Goal: Task Accomplishment & Management: Use online tool/utility

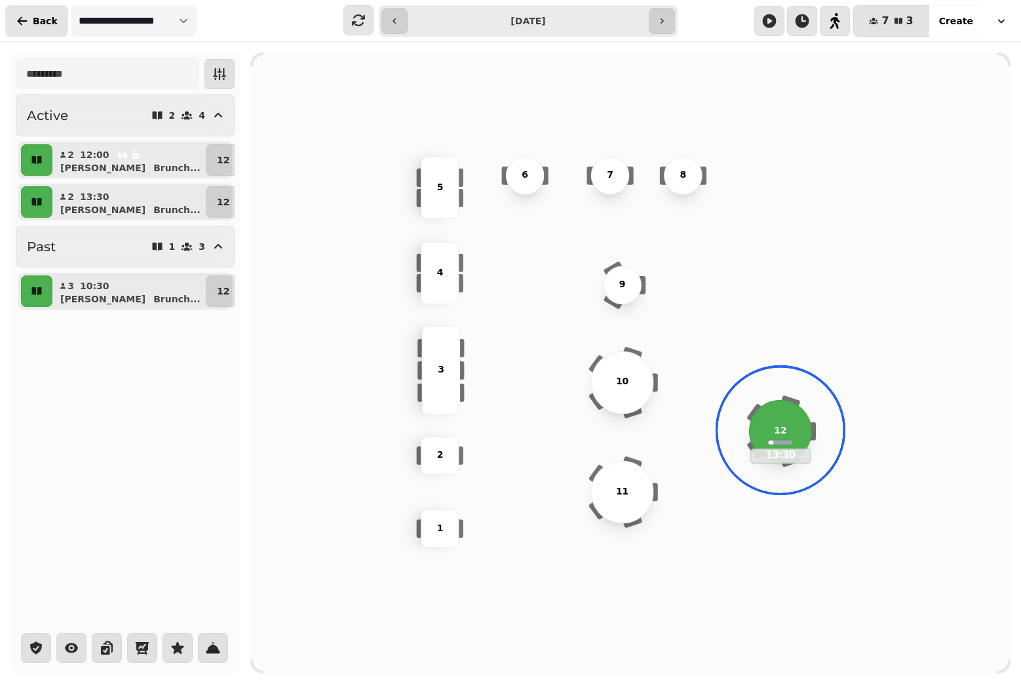
click at [41, 22] on span "Back" at bounding box center [45, 20] width 25 height 9
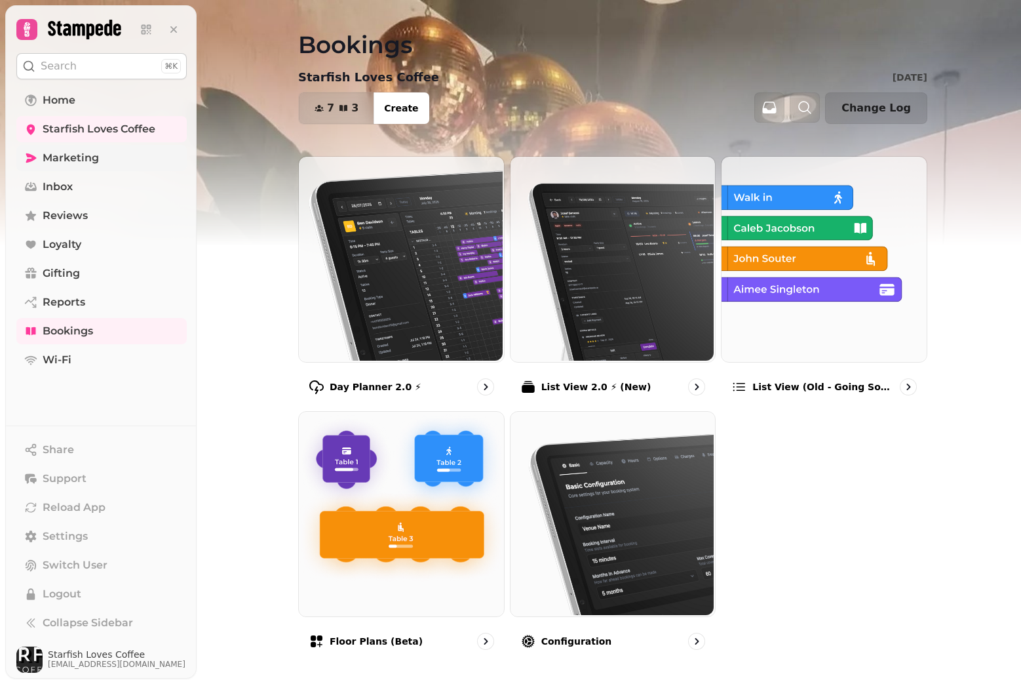
click at [61, 164] on span "Marketing" at bounding box center [71, 158] width 56 height 16
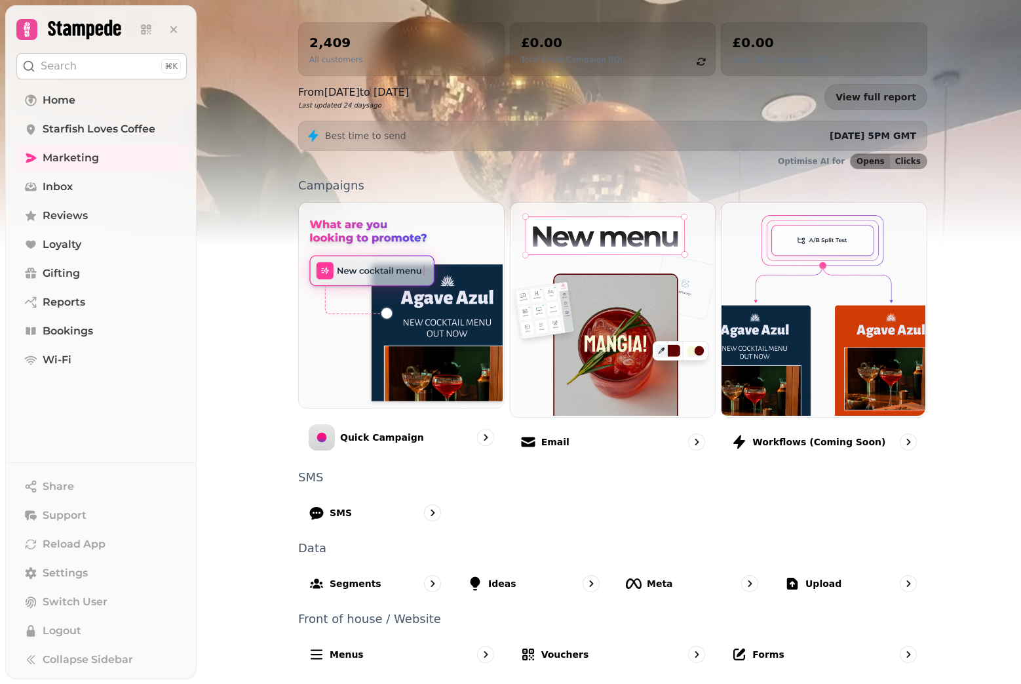
scroll to position [135, 0]
click at [758, 646] on div "Forms" at bounding box center [757, 654] width 54 height 16
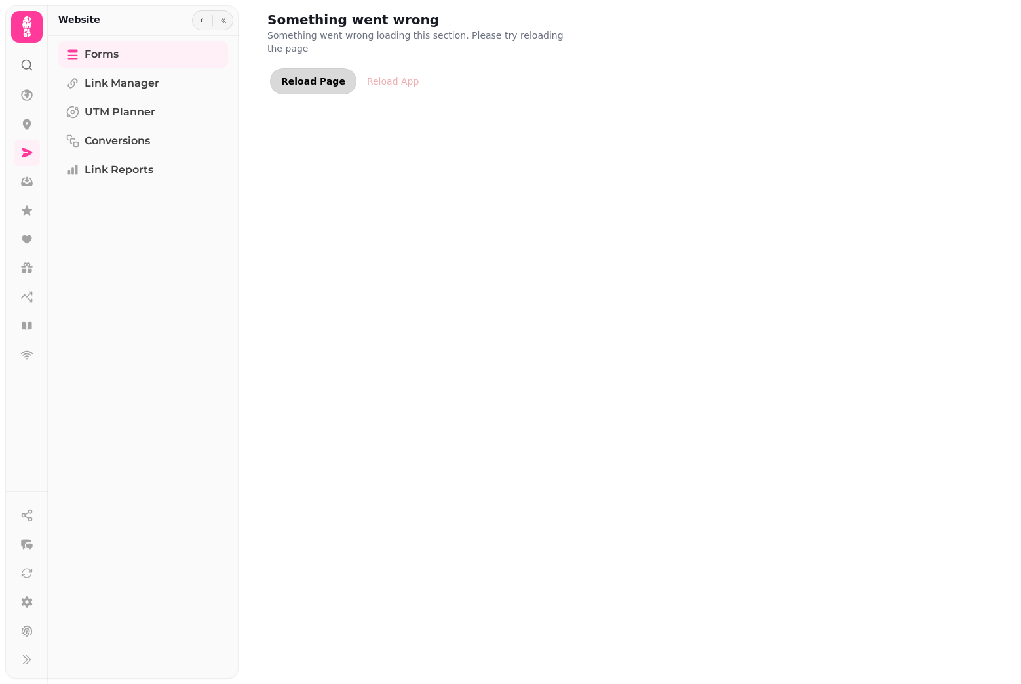
click at [294, 68] on button "Reload Page" at bounding box center [313, 81] width 87 height 26
click at [172, 63] on link "Forms" at bounding box center [143, 54] width 170 height 26
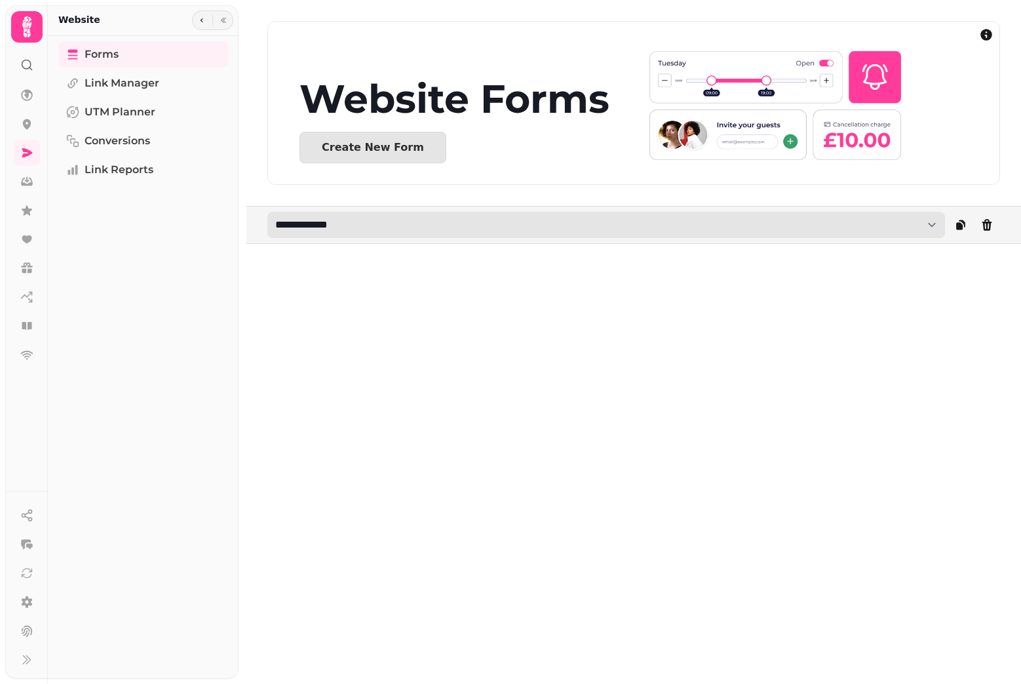
select select "**********"
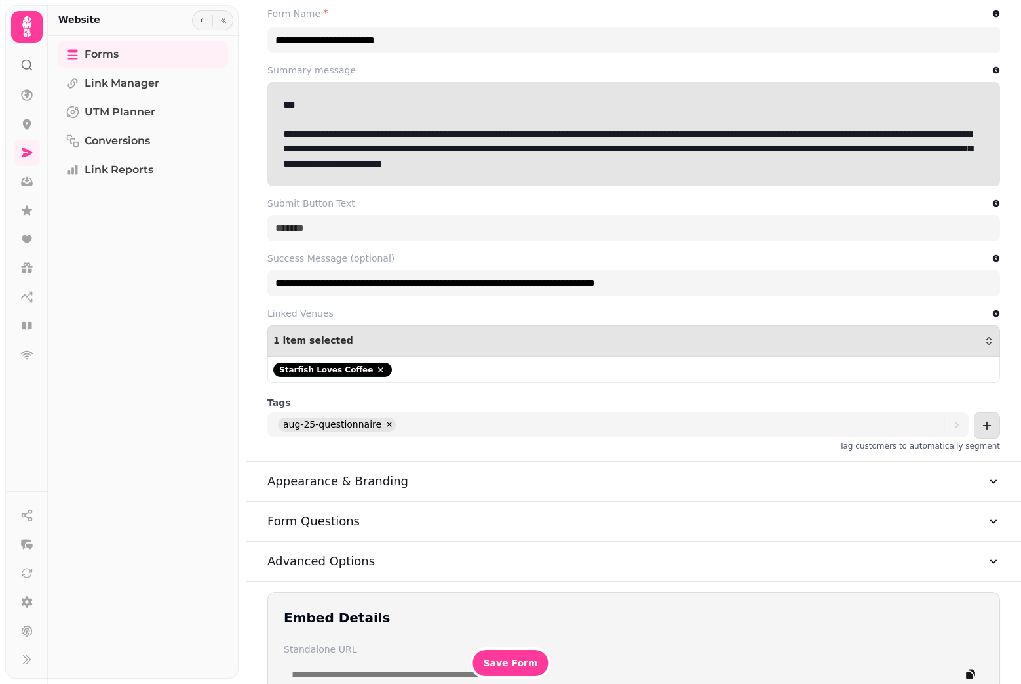
scroll to position [279, 0]
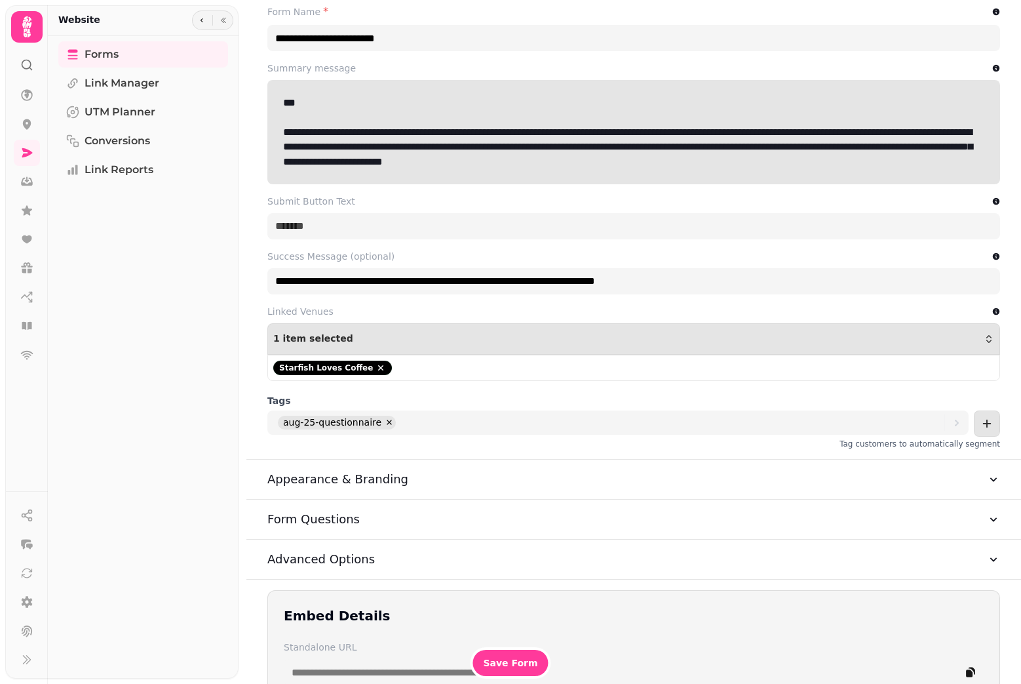
click at [982, 521] on button "Form Questions" at bounding box center [634, 519] width 733 height 39
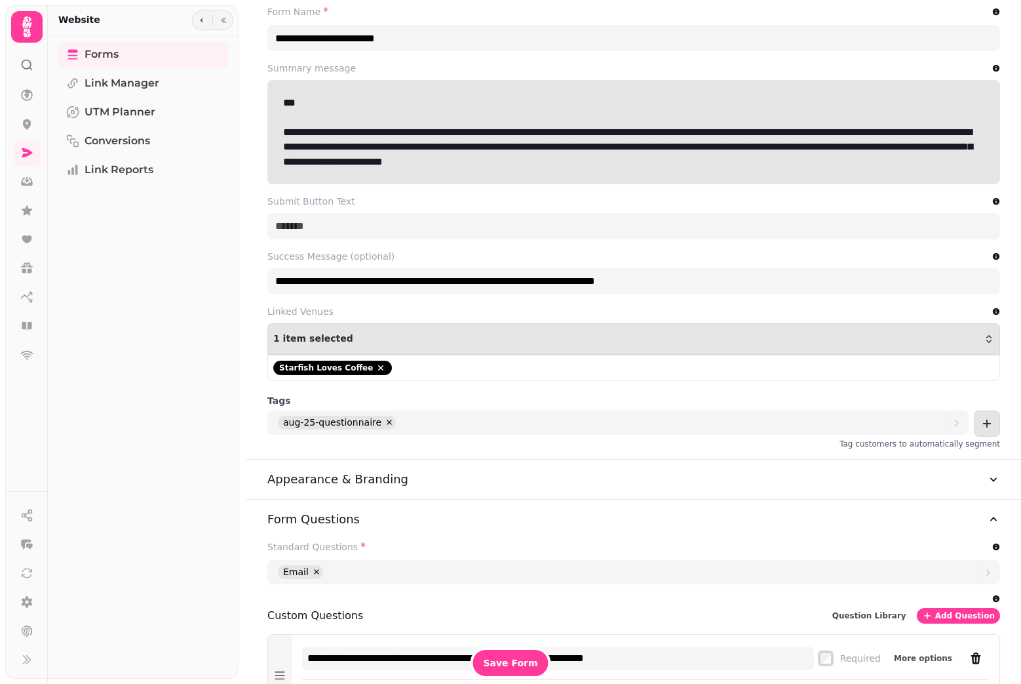
click at [988, 523] on icon "button" at bounding box center [993, 519] width 13 height 13
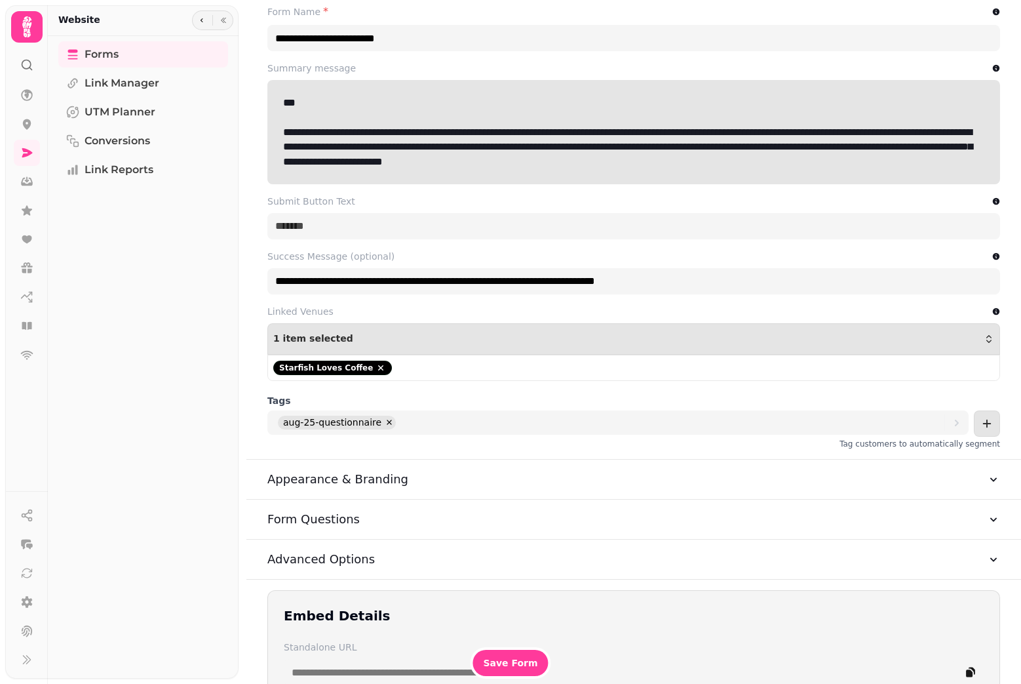
click at [988, 523] on icon "button" at bounding box center [993, 519] width 13 height 13
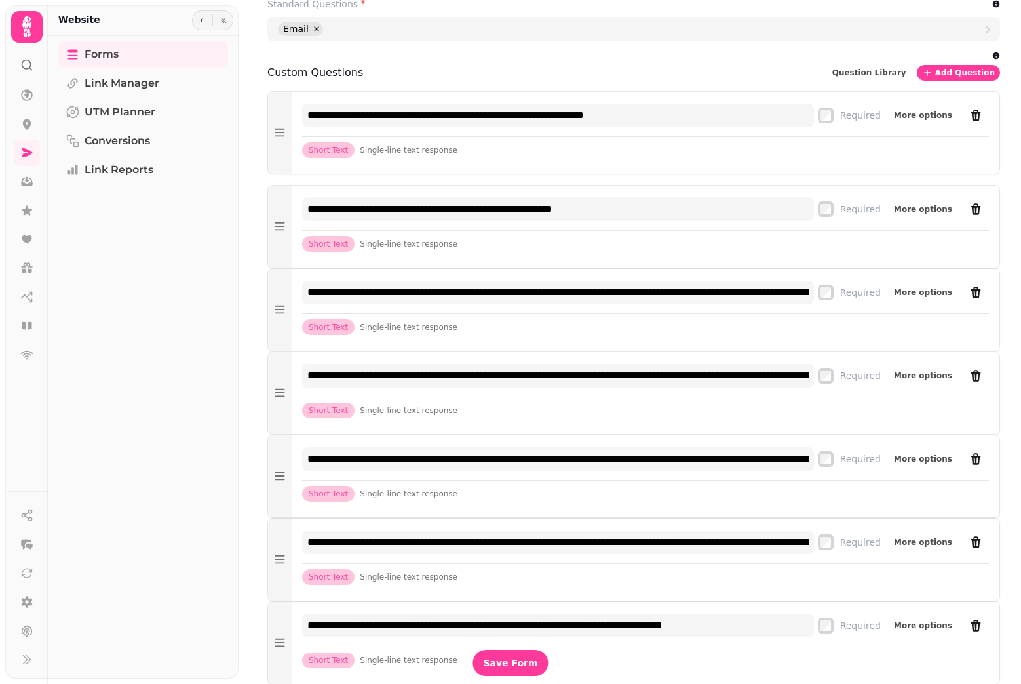
scroll to position [808, 0]
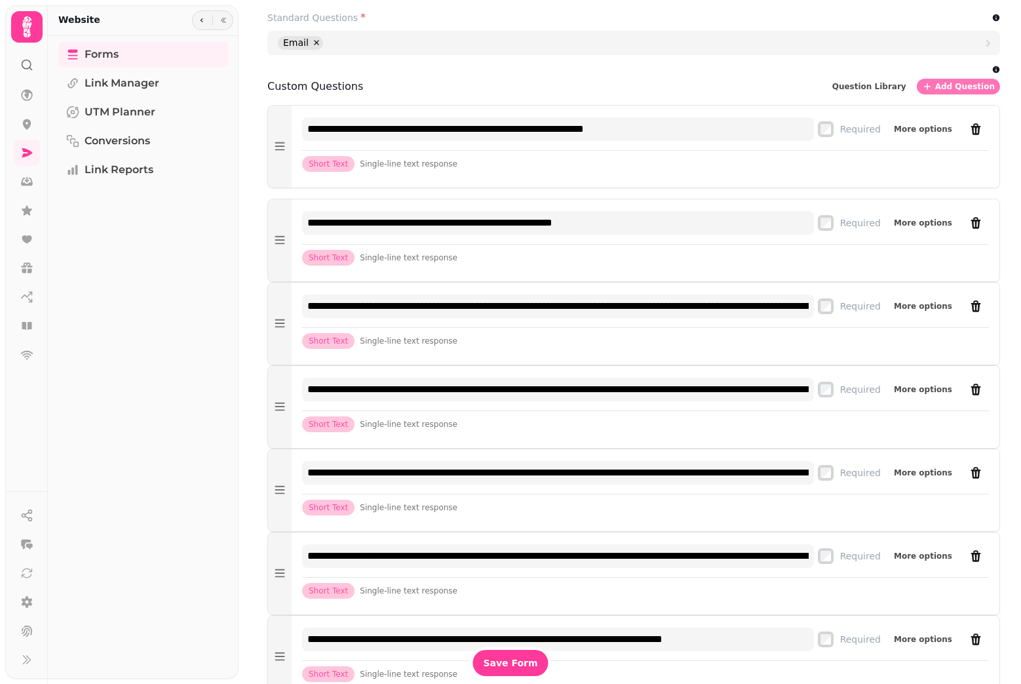
click at [974, 92] on button "Add Question" at bounding box center [958, 87] width 83 height 16
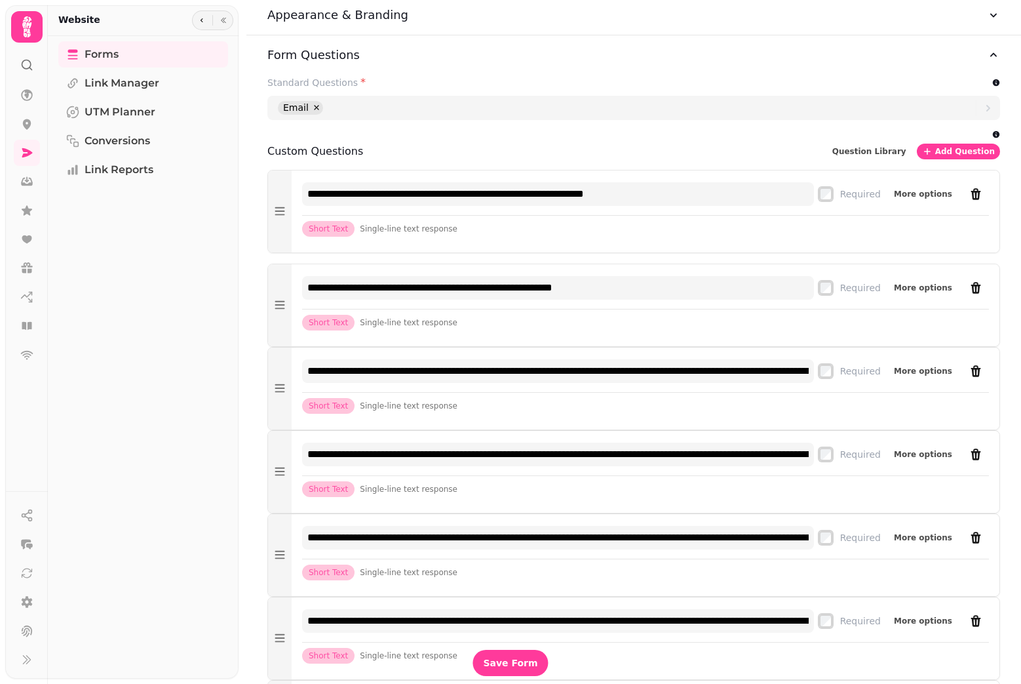
scroll to position [721, 0]
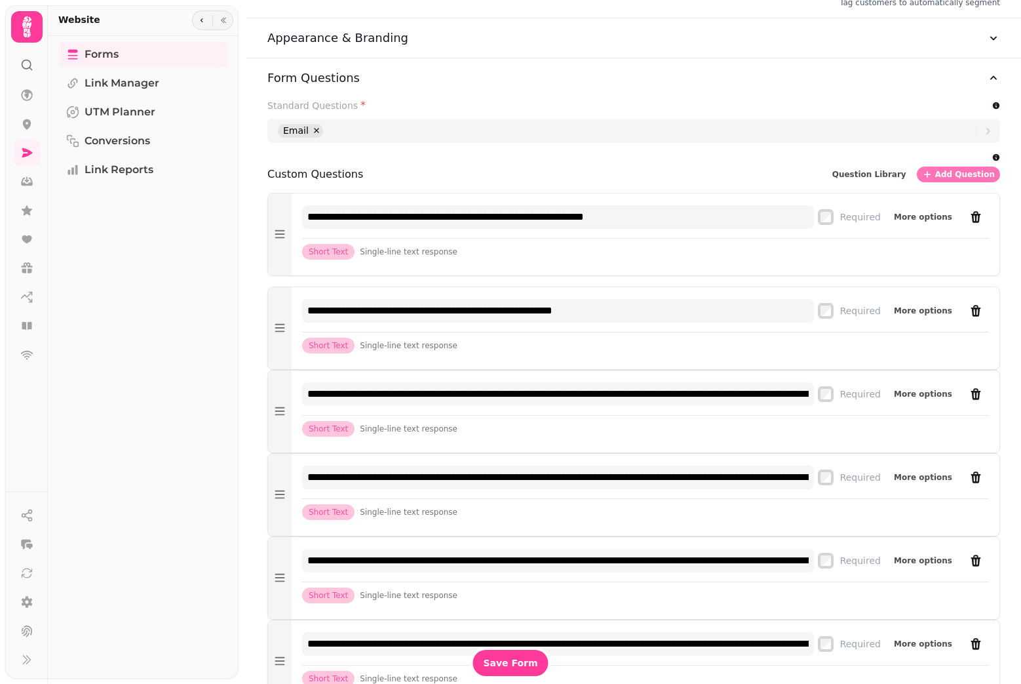
click at [968, 172] on span "Add Question" at bounding box center [966, 174] width 60 height 8
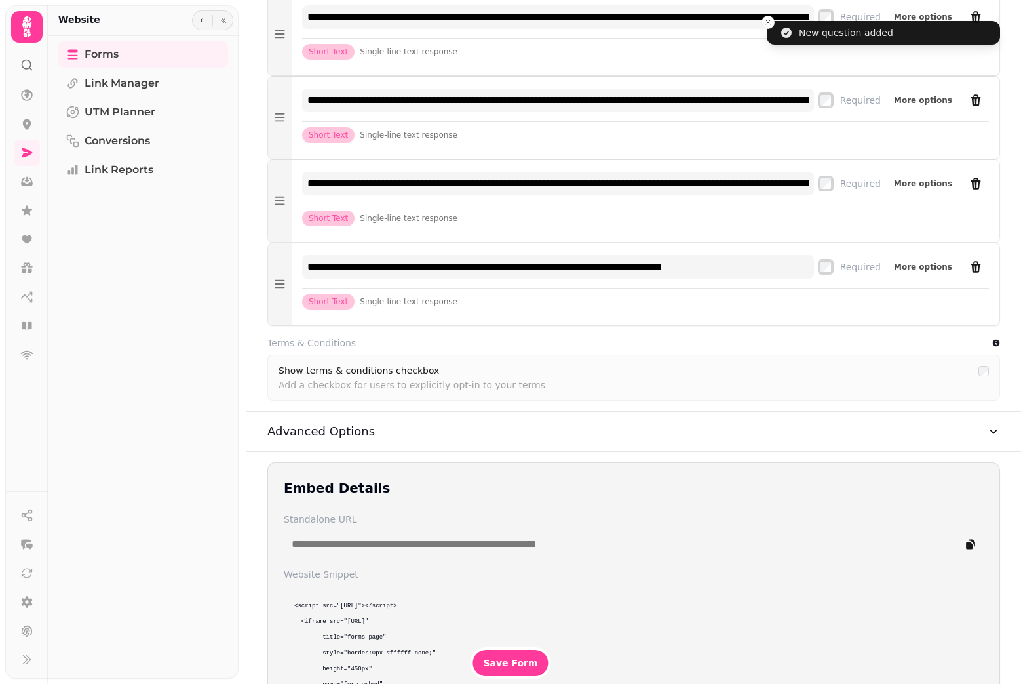
scroll to position [1192, 0]
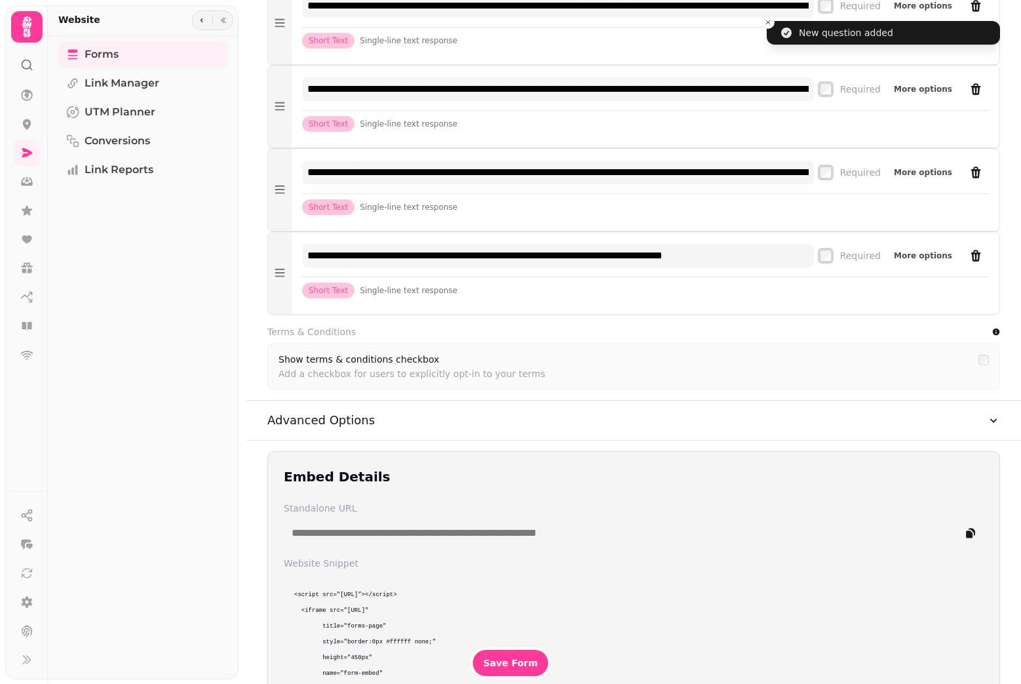
click at [439, 376] on p "Add a checkbox for users to explicitly opt-in to your terms" at bounding box center [625, 371] width 692 height 14
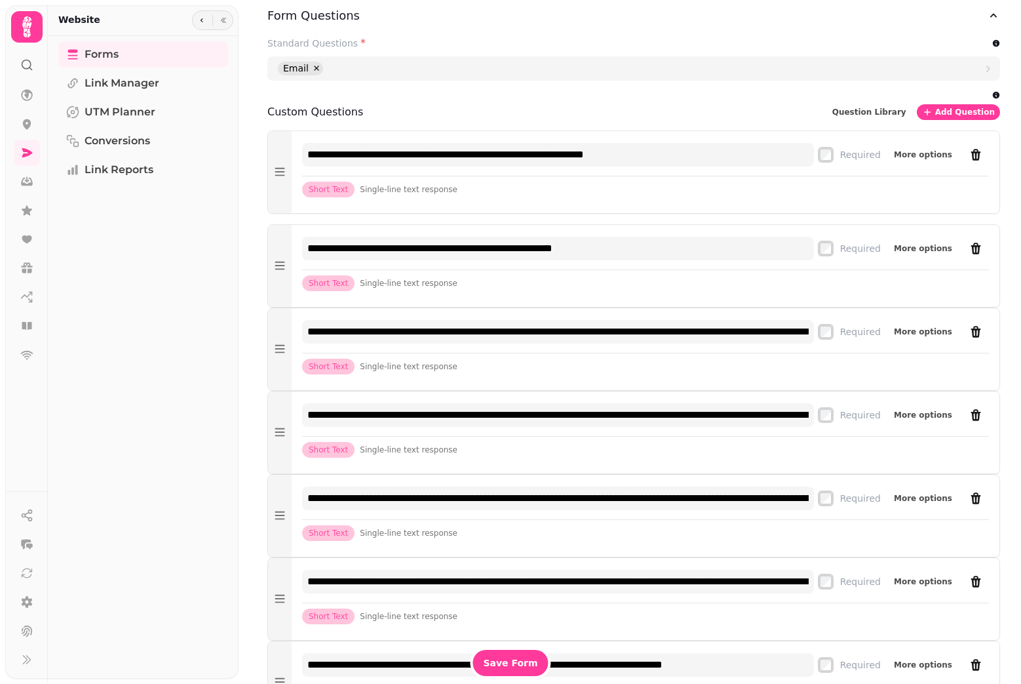
scroll to position [782, 0]
click at [961, 114] on span "Add Question" at bounding box center [966, 113] width 60 height 8
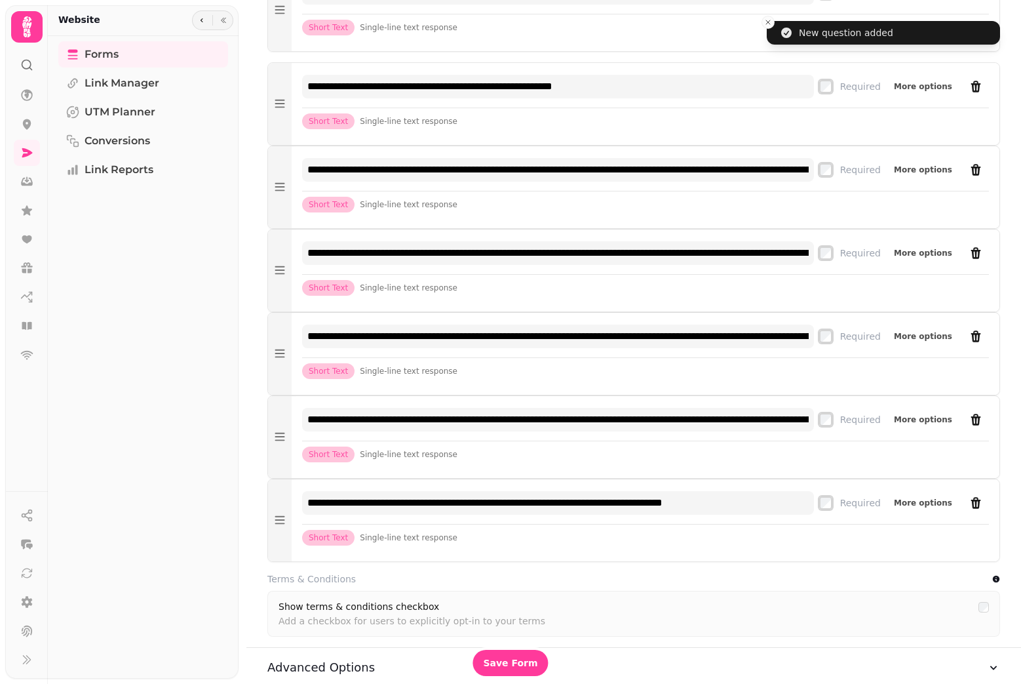
scroll to position [948, 0]
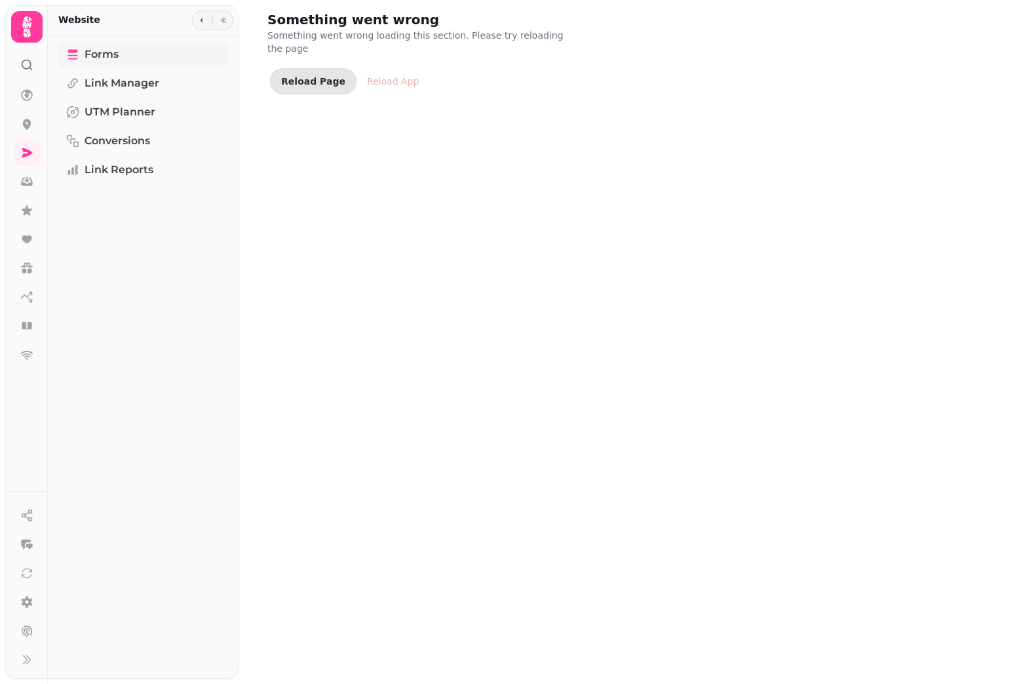
click at [106, 53] on span "Forms" at bounding box center [102, 55] width 34 height 16
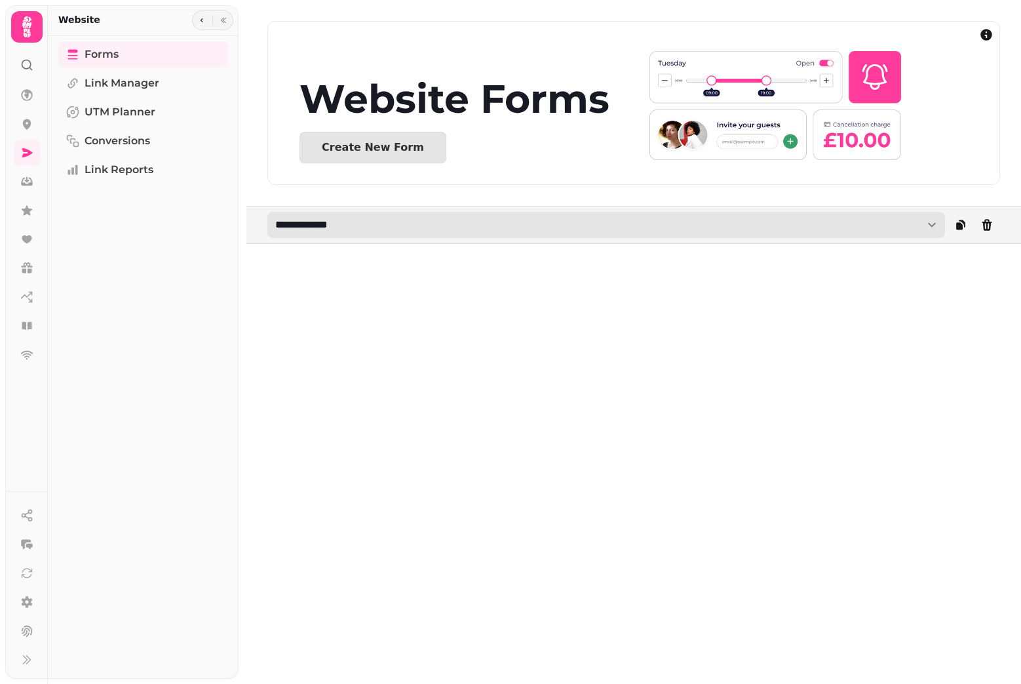
select select "**********"
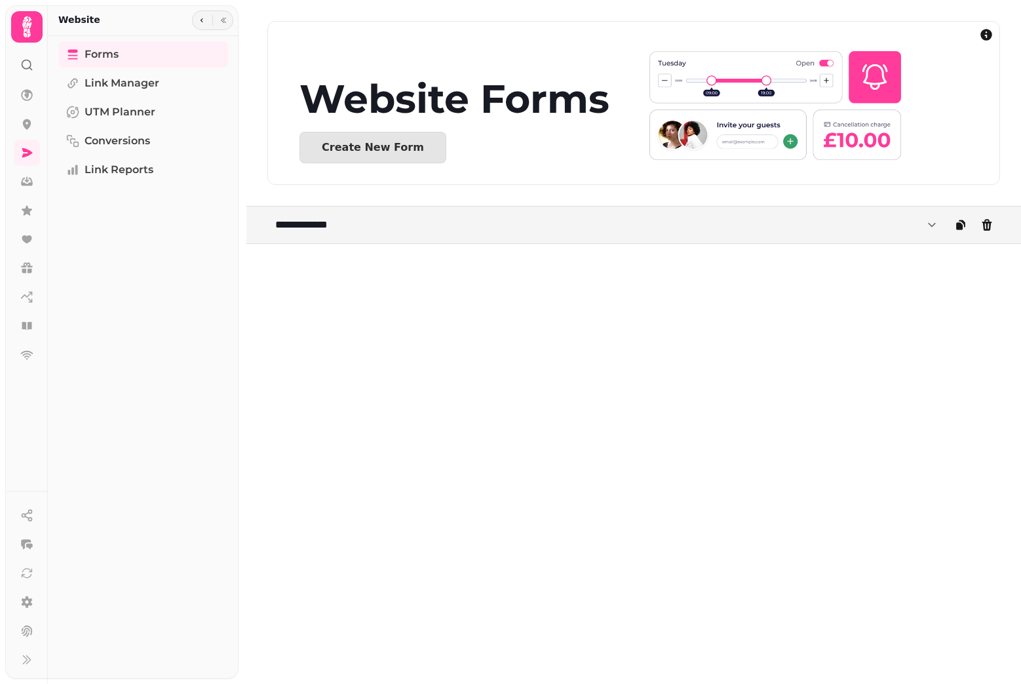
select select "**********"
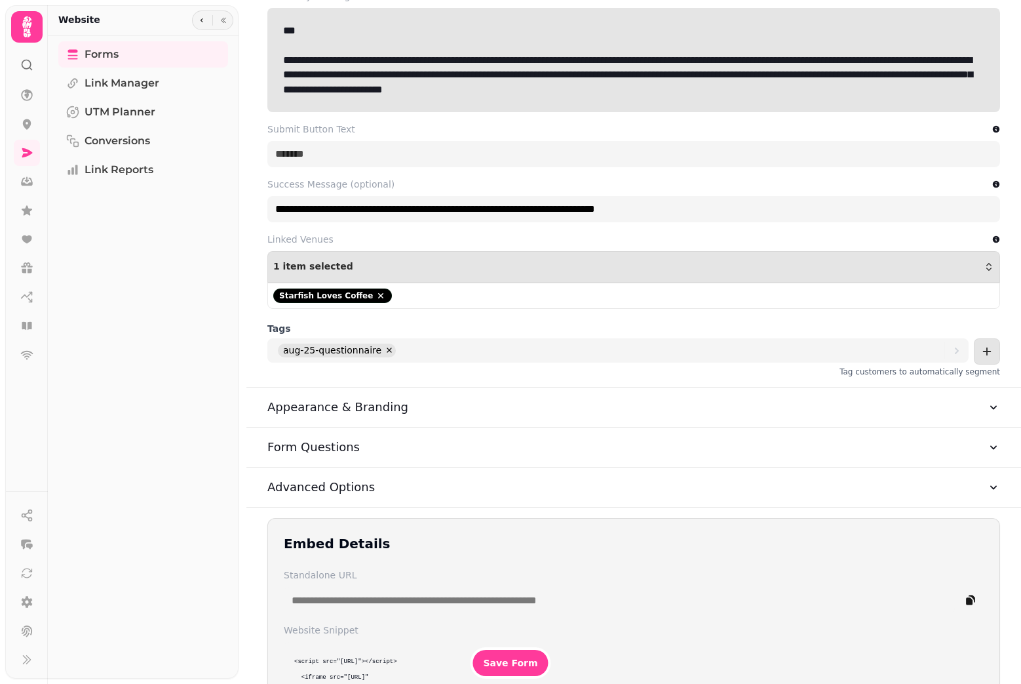
scroll to position [352, 0]
click at [989, 446] on icon "button" at bounding box center [993, 446] width 13 height 13
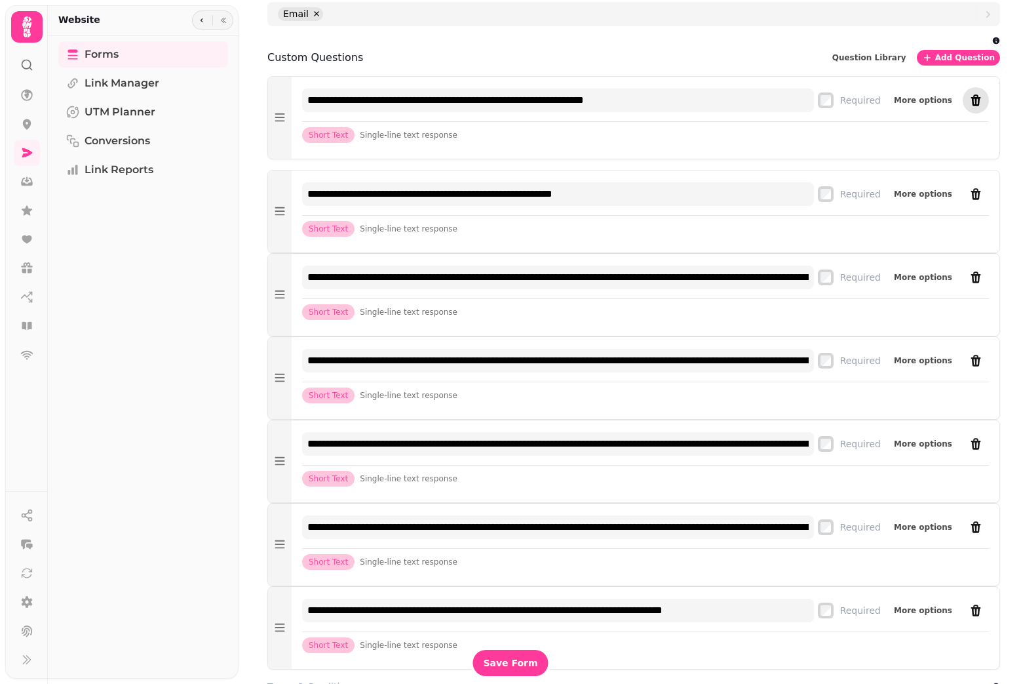
scroll to position [833, 0]
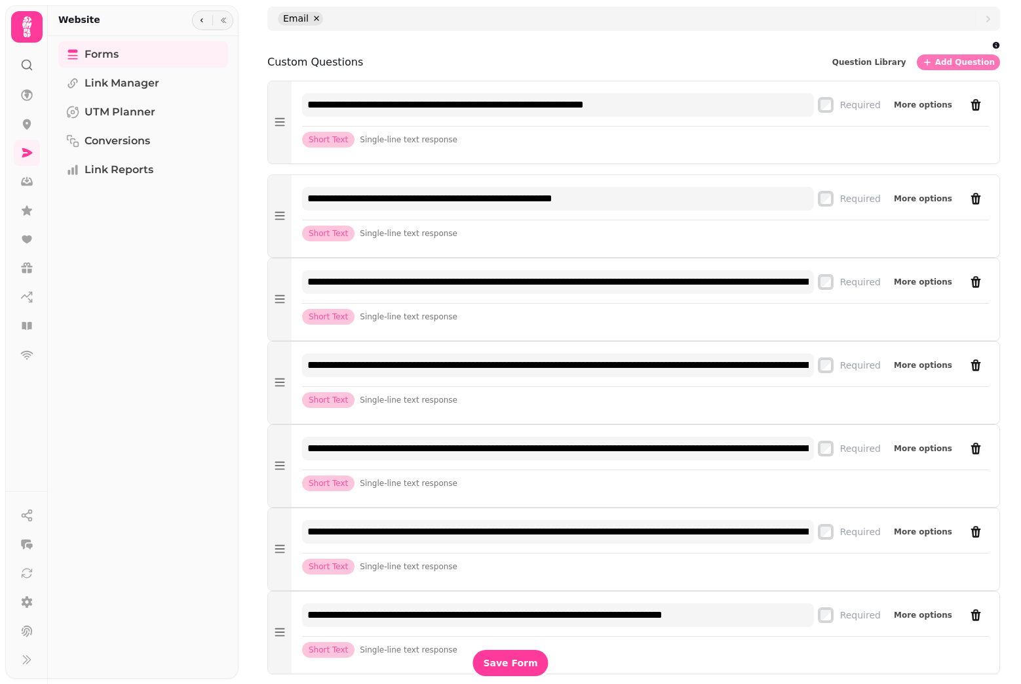
click at [968, 58] on span "Add Question" at bounding box center [966, 62] width 60 height 8
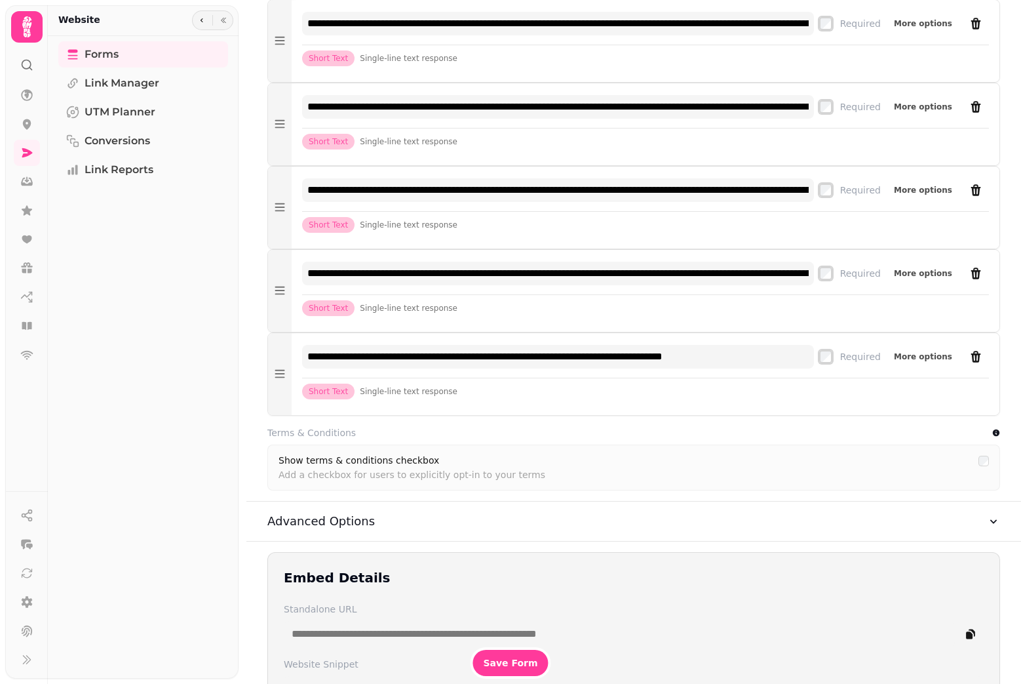
scroll to position [1102, 0]
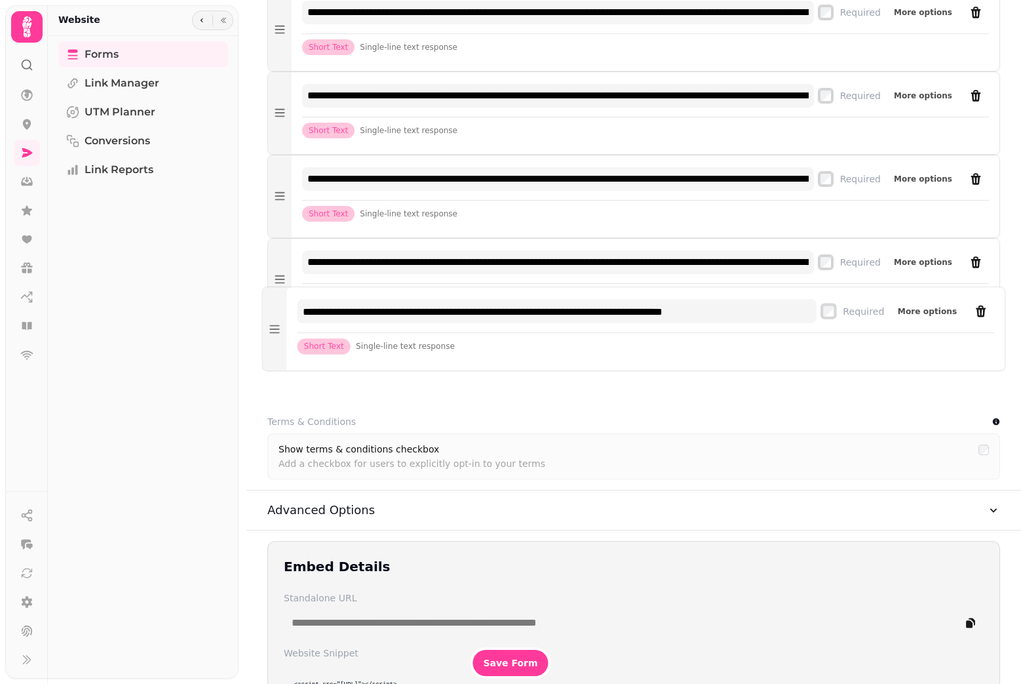
drag, startPoint x: 469, startPoint y: 363, endPoint x: 467, endPoint y: 326, distance: 36.7
click at [467, 326] on div "**********" at bounding box center [647, 315] width 698 height 35
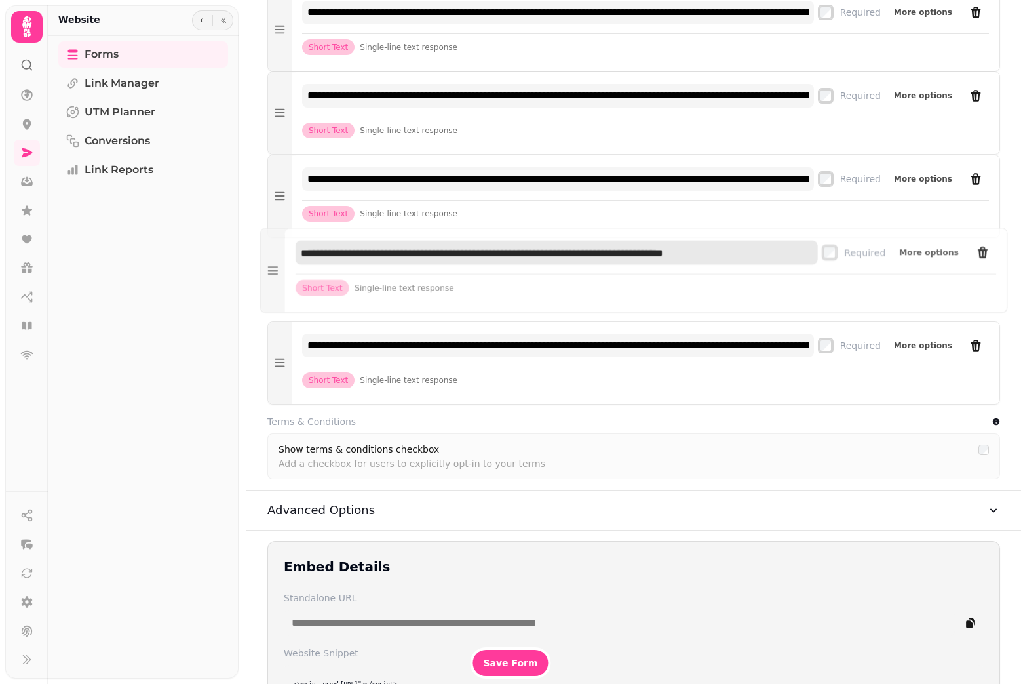
drag, startPoint x: 467, startPoint y: 326, endPoint x: 467, endPoint y: 264, distance: 62.3
click at [467, 264] on input "**********" at bounding box center [557, 252] width 522 height 24
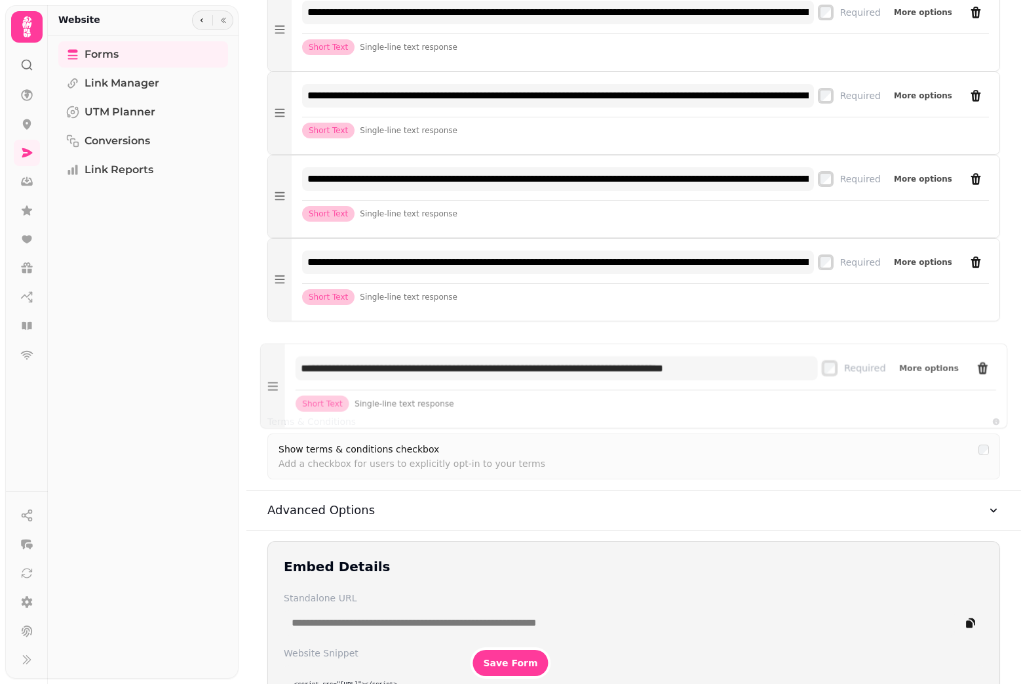
drag, startPoint x: 467, startPoint y: 264, endPoint x: 467, endPoint y: 333, distance: 69.5
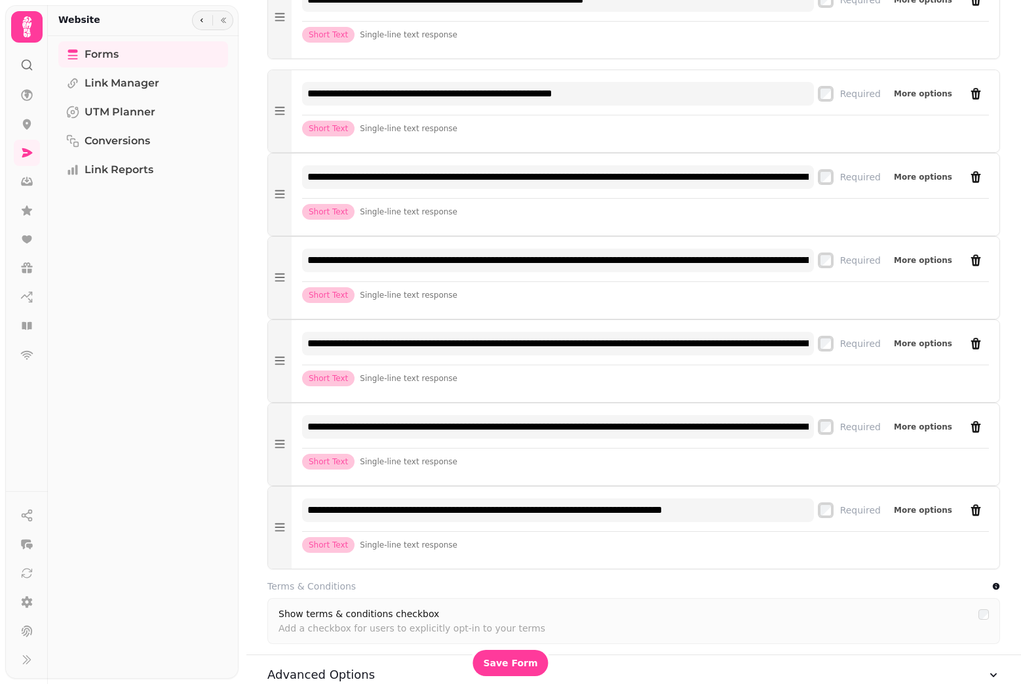
scroll to position [920, 0]
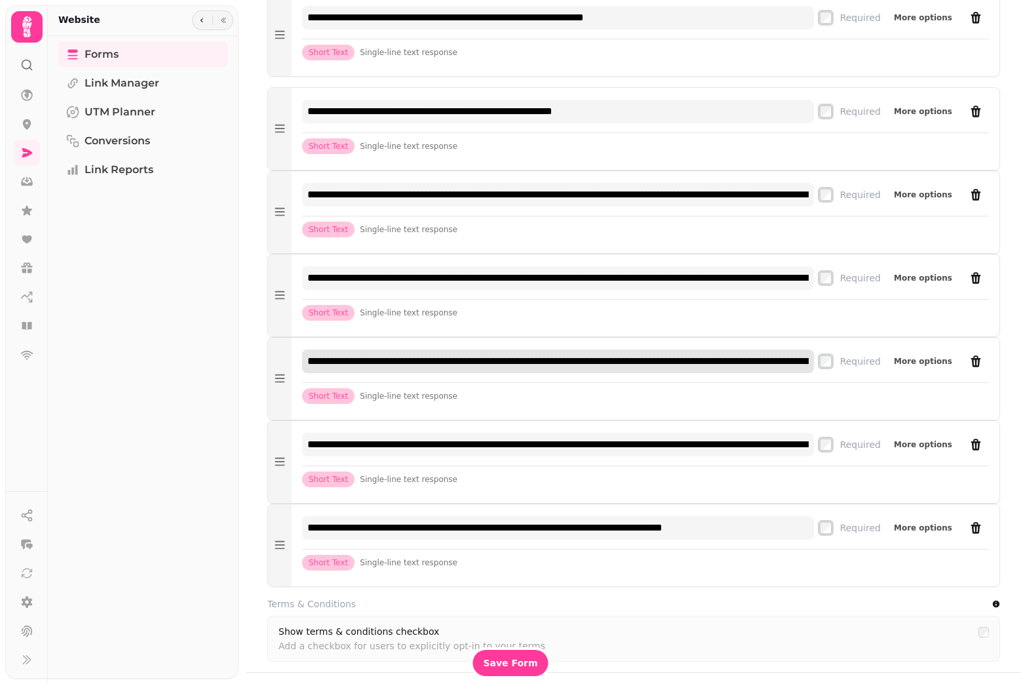
click at [726, 365] on input "**********" at bounding box center [558, 361] width 512 height 24
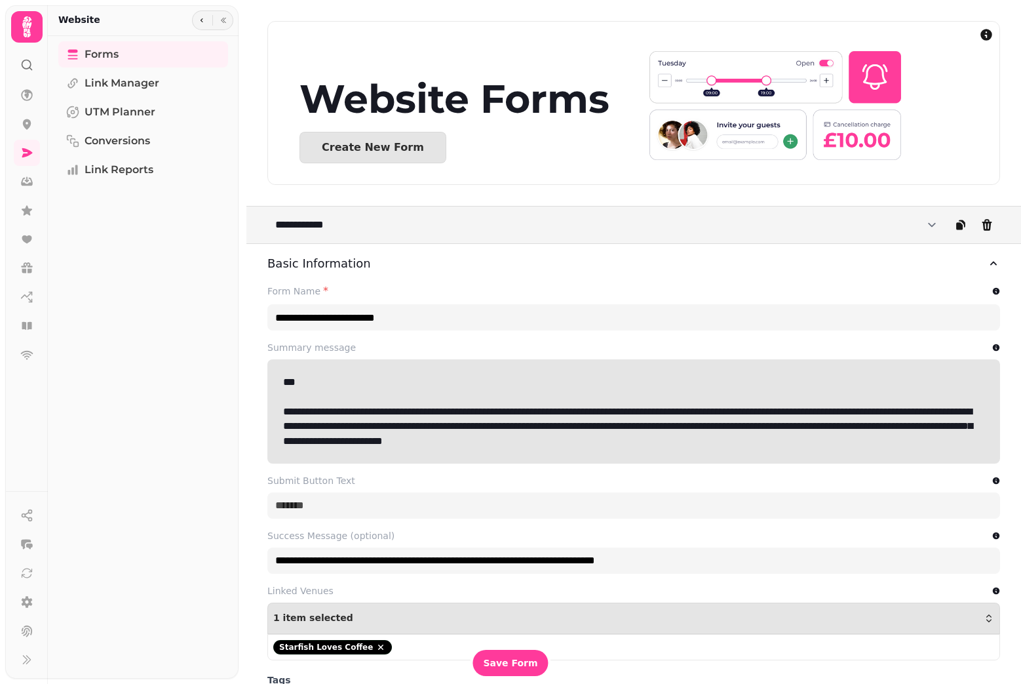
scroll to position [0, 0]
